Goal: Information Seeking & Learning: Find specific fact

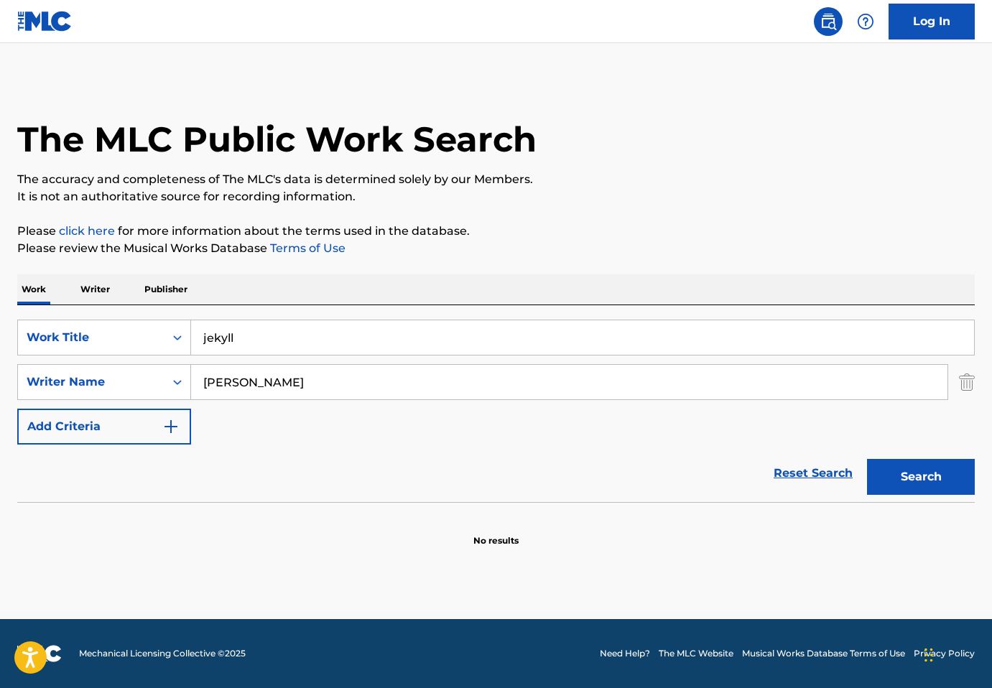
click at [495, 335] on input "jekyll" at bounding box center [582, 337] width 783 height 34
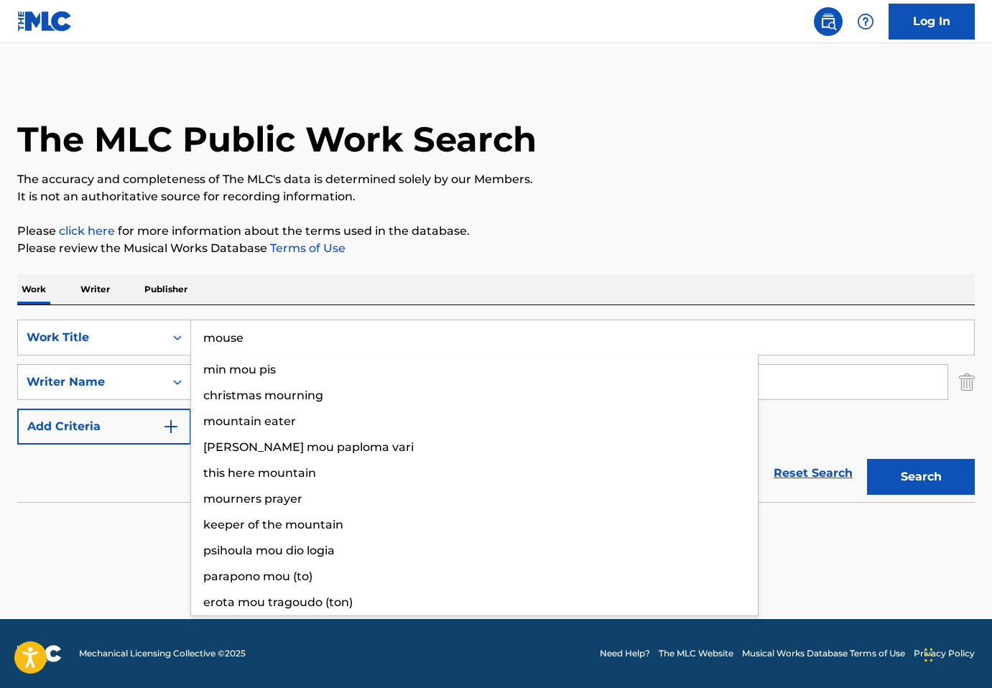
click at [867, 459] on button "Search" at bounding box center [921, 477] width 108 height 36
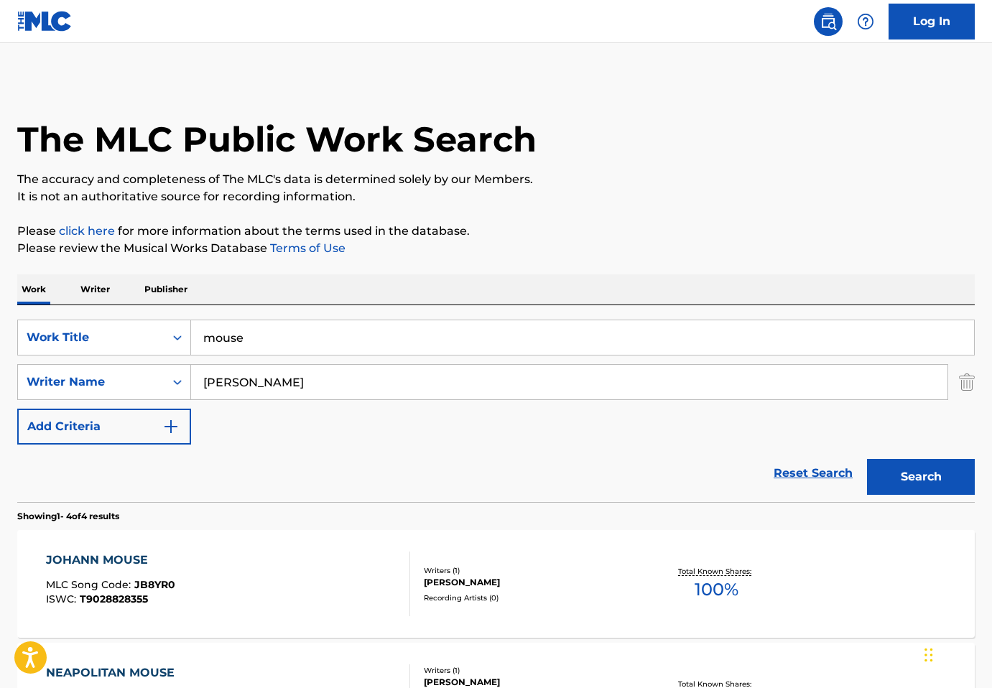
click at [839, 416] on div "SearchWithCriteria6fd22e32-16dc-4b13-9b08-5c39f52c46d5 Work Title mouse SearchW…" at bounding box center [495, 382] width 957 height 125
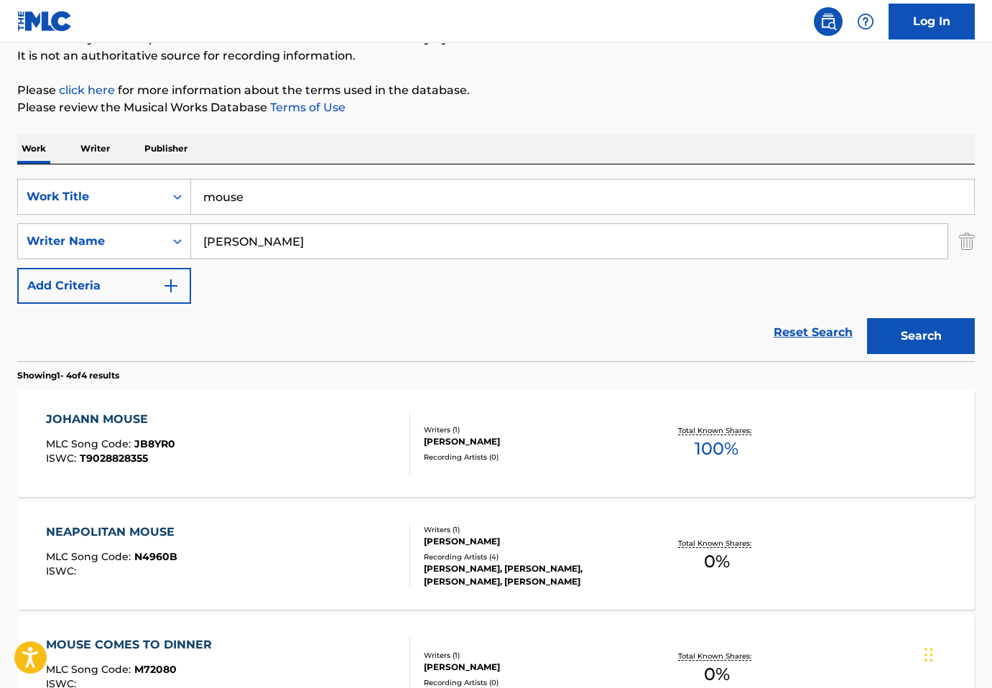
scroll to position [139, 0]
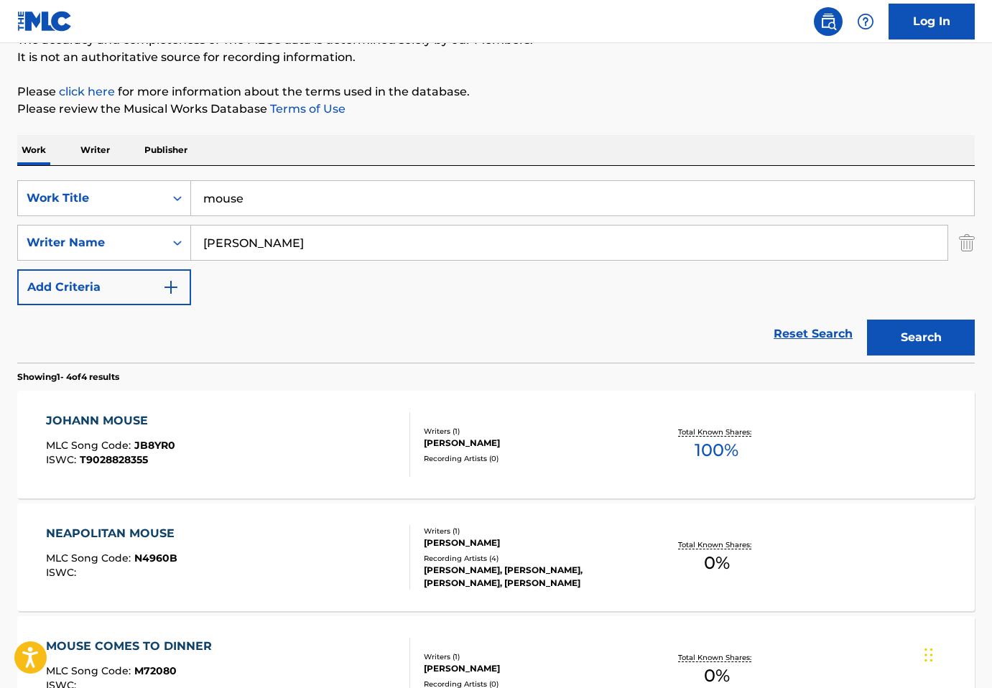
drag, startPoint x: 388, startPoint y: 197, endPoint x: -1, endPoint y: 196, distance: 389.2
click at [0, 196] on html "Accessibility Screen-Reader Guide, Feedback, and Issue Reporting | New window C…" at bounding box center [496, 205] width 992 height 688
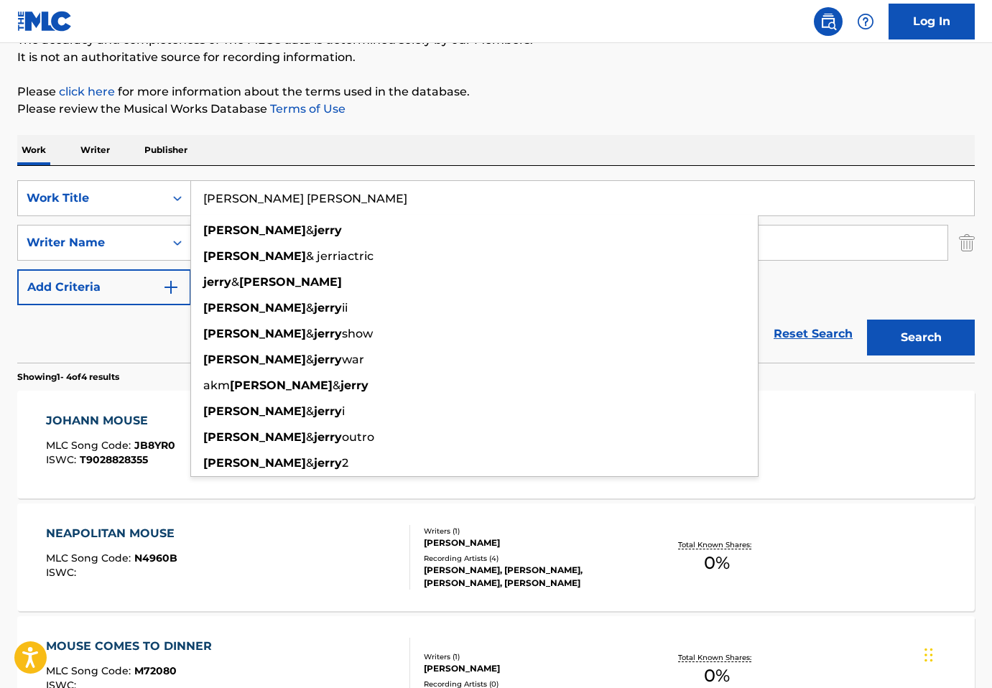
type input "[PERSON_NAME] [PERSON_NAME]"
click at [867, 320] on button "Search" at bounding box center [921, 338] width 108 height 36
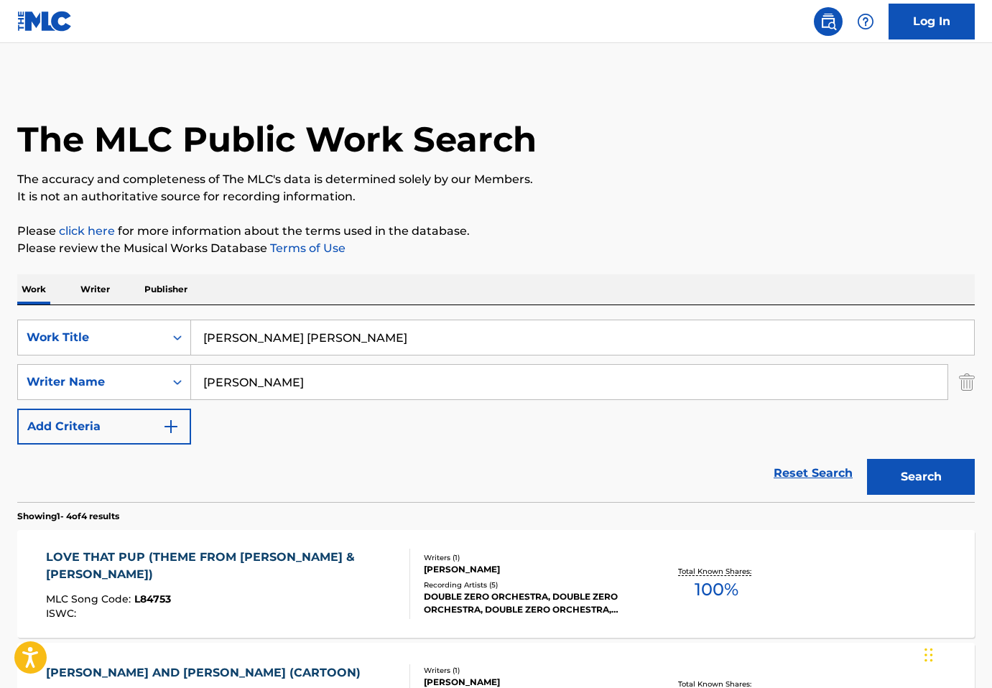
click at [867, 238] on p "Please click here for more information about the terms used in the database." at bounding box center [495, 231] width 957 height 17
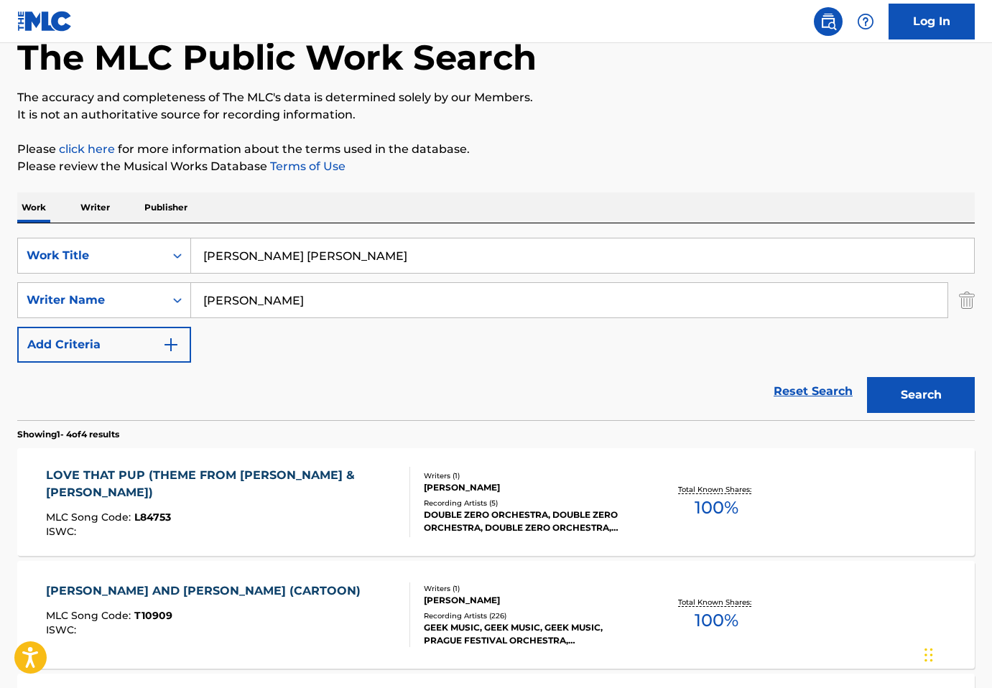
scroll to position [287, 0]
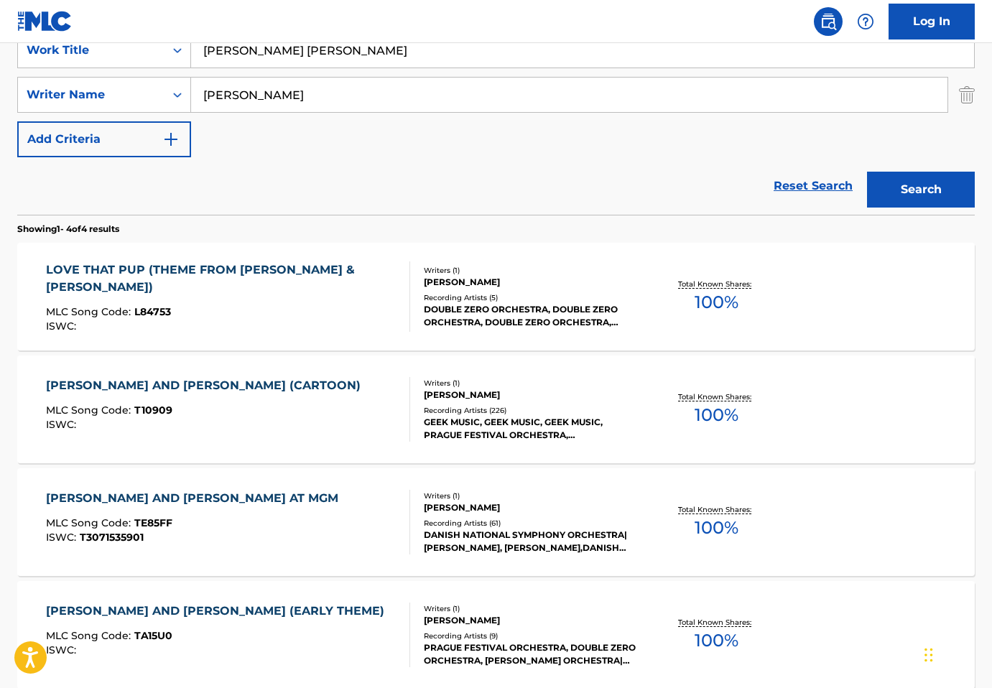
click at [541, 428] on div "GEEK MUSIC, GEEK MUSIC, GEEK MUSIC, PRAGUE FESTIVAL ORCHESTRA, [PERSON_NAME] [P…" at bounding box center [531, 429] width 214 height 26
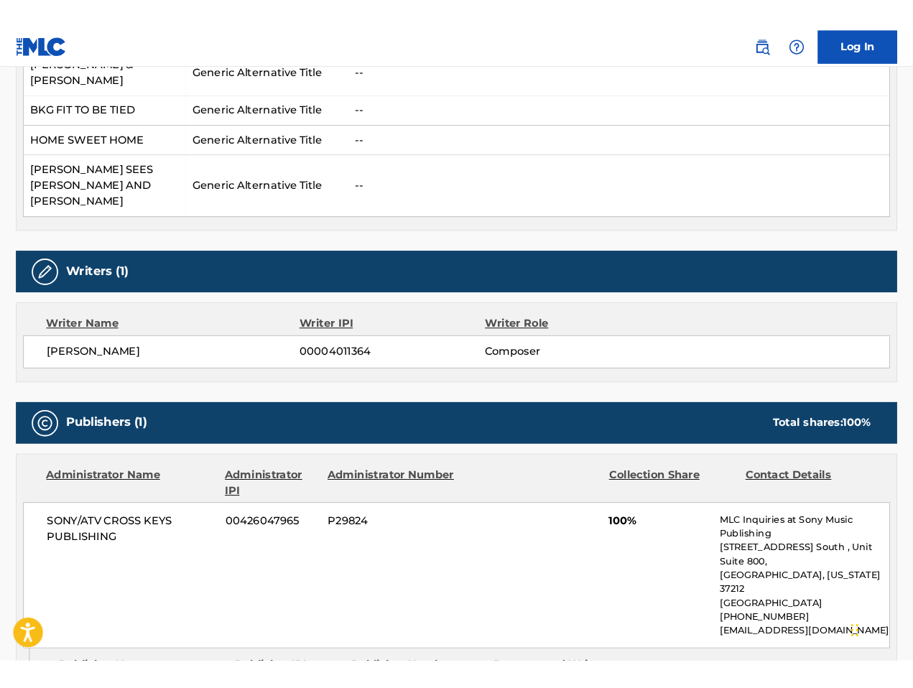
scroll to position [790, 0]
